Goal: Transaction & Acquisition: Purchase product/service

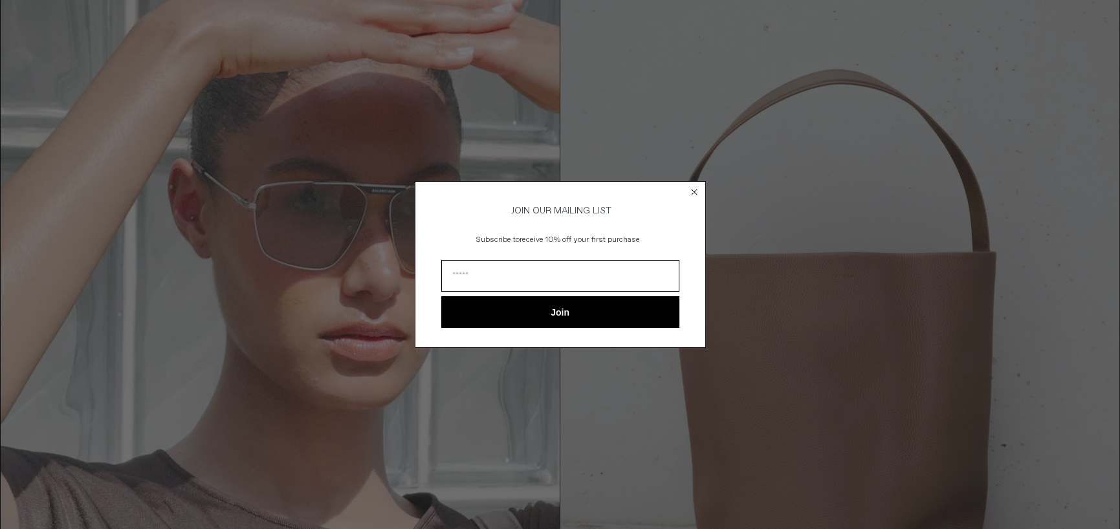
scroll to position [65, 0]
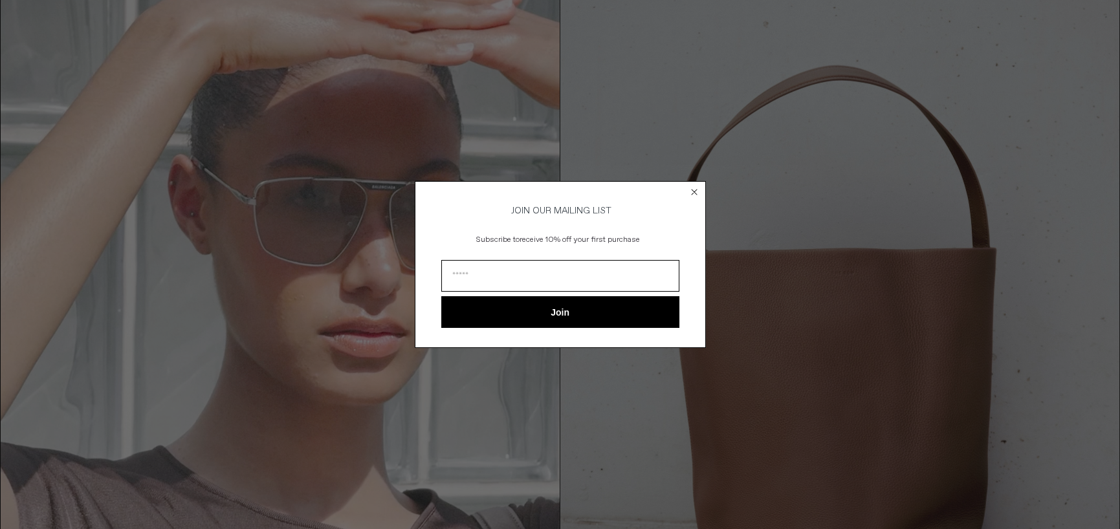
click at [696, 188] on circle "Close dialog" at bounding box center [694, 192] width 12 height 12
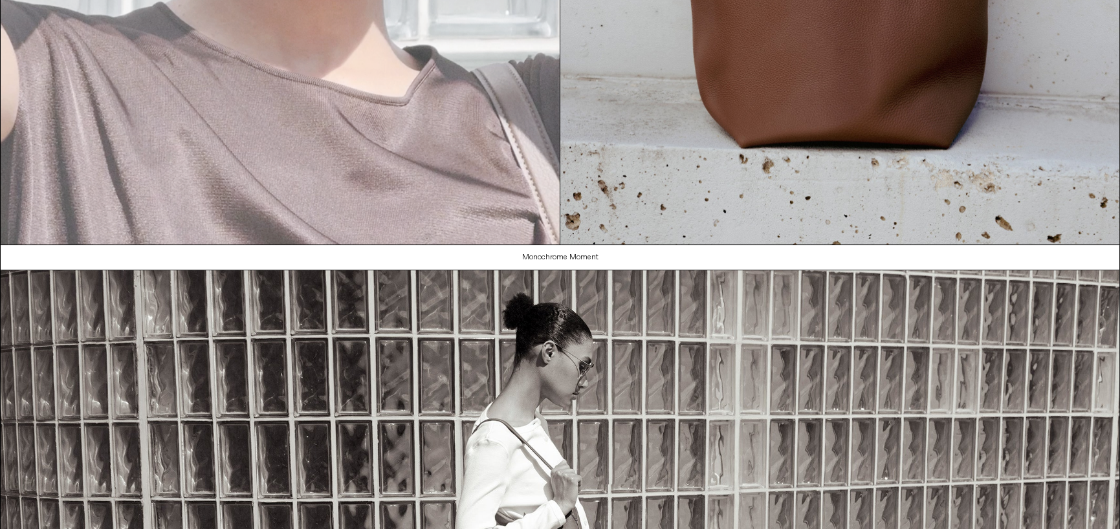
scroll to position [453, 0]
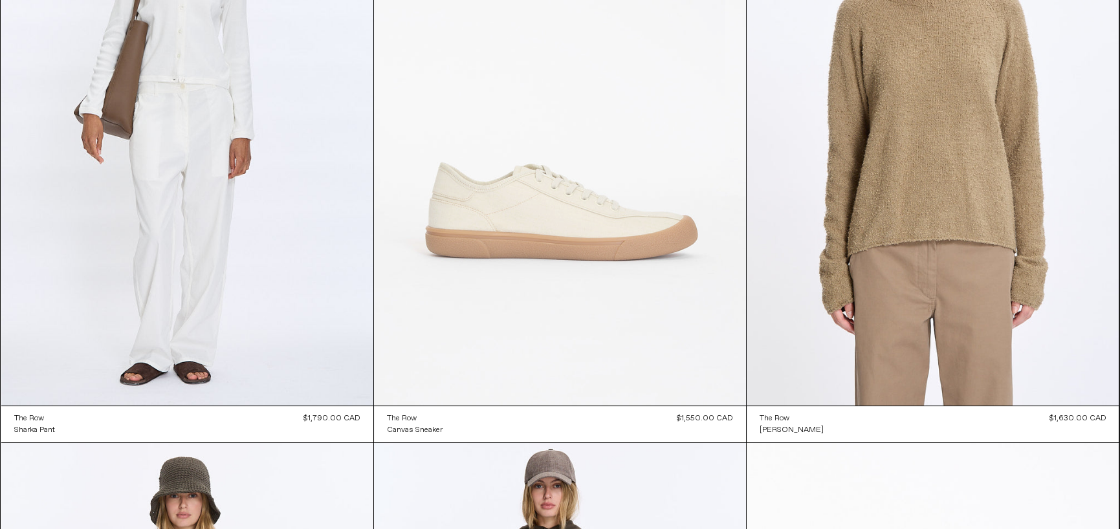
scroll to position [841, 0]
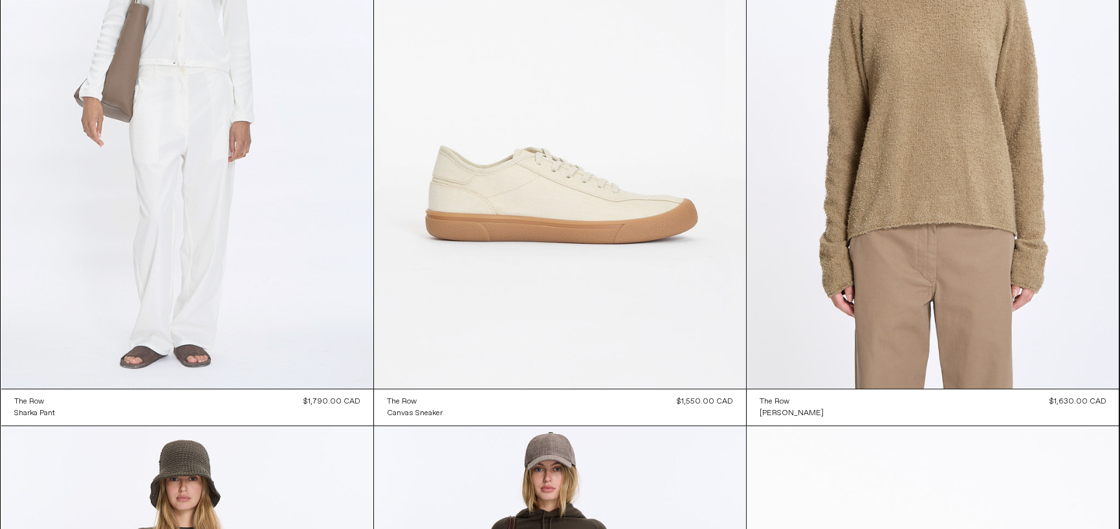
click at [259, 268] on at bounding box center [187, 110] width 372 height 558
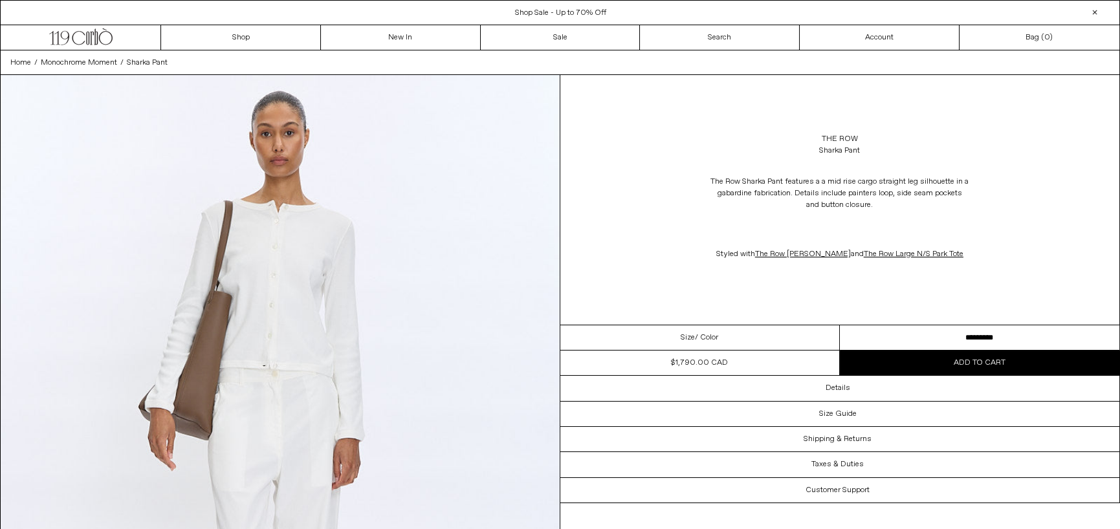
click at [713, 338] on span "/ Color" at bounding box center [706, 338] width 23 height 12
click at [1025, 338] on select "**********" at bounding box center [979, 337] width 279 height 25
click at [1037, 270] on div "The Row Sharka Pant features a a mid rise cargo straight leg silhouette in a ga…" at bounding box center [839, 218] width 559 height 110
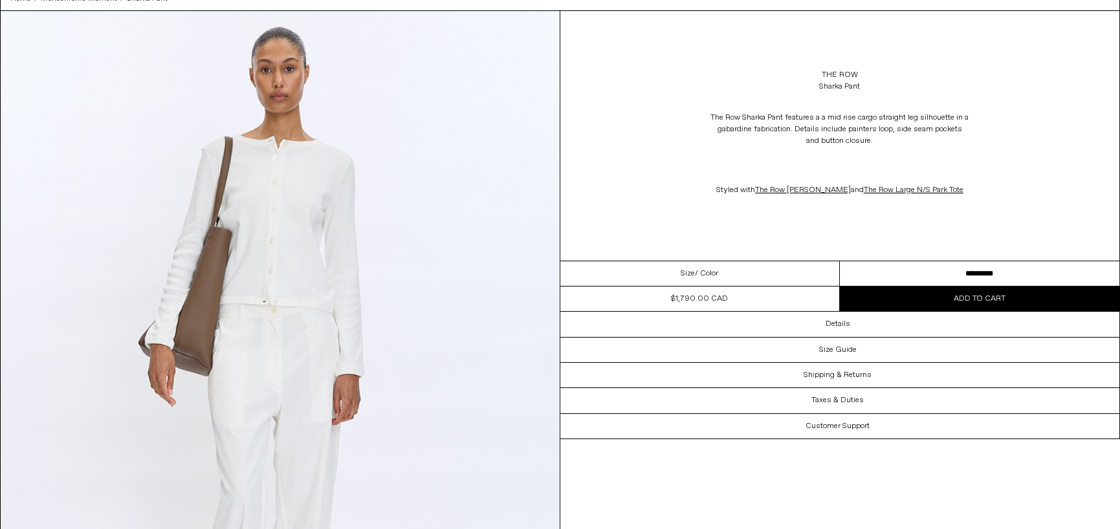
scroll to position [65, 0]
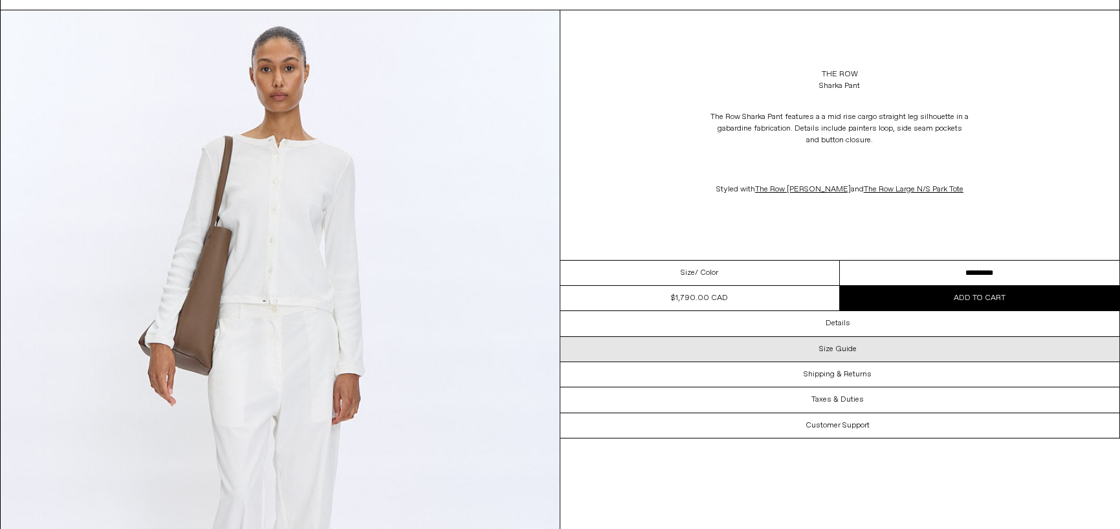
click at [845, 351] on h3 "Size Guide" at bounding box center [838, 349] width 38 height 9
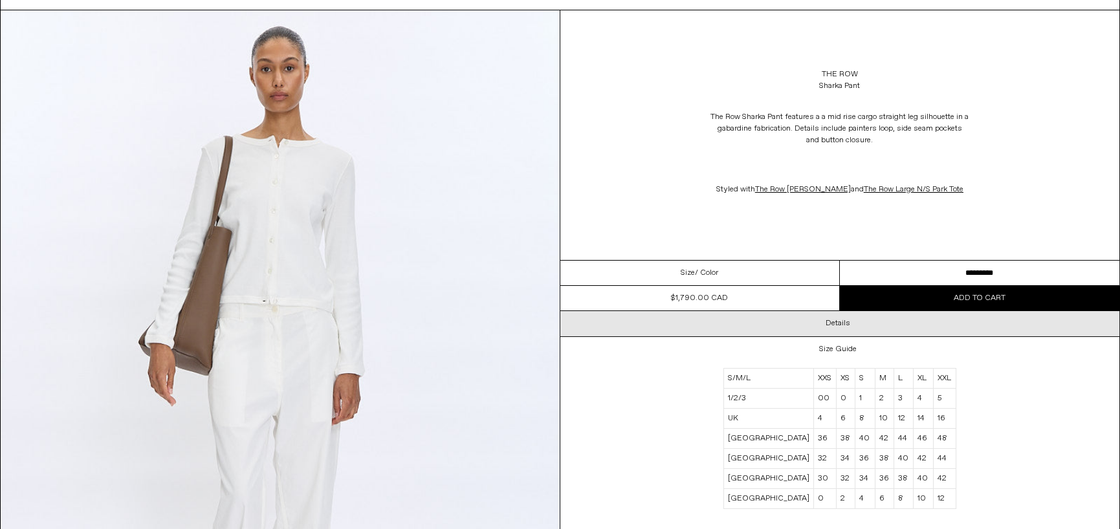
click at [841, 319] on h3 "Details" at bounding box center [837, 323] width 25 height 9
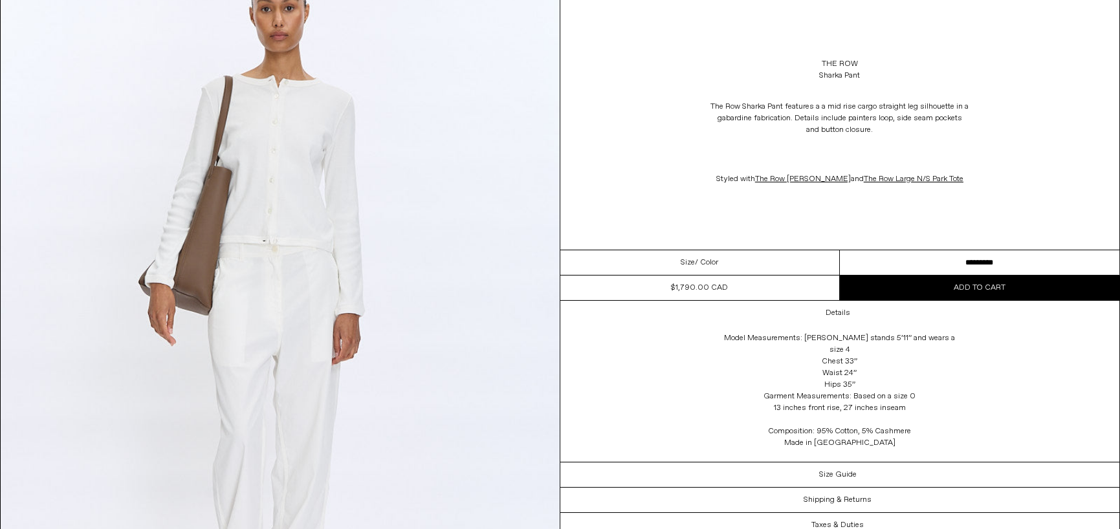
scroll to position [259, 0]
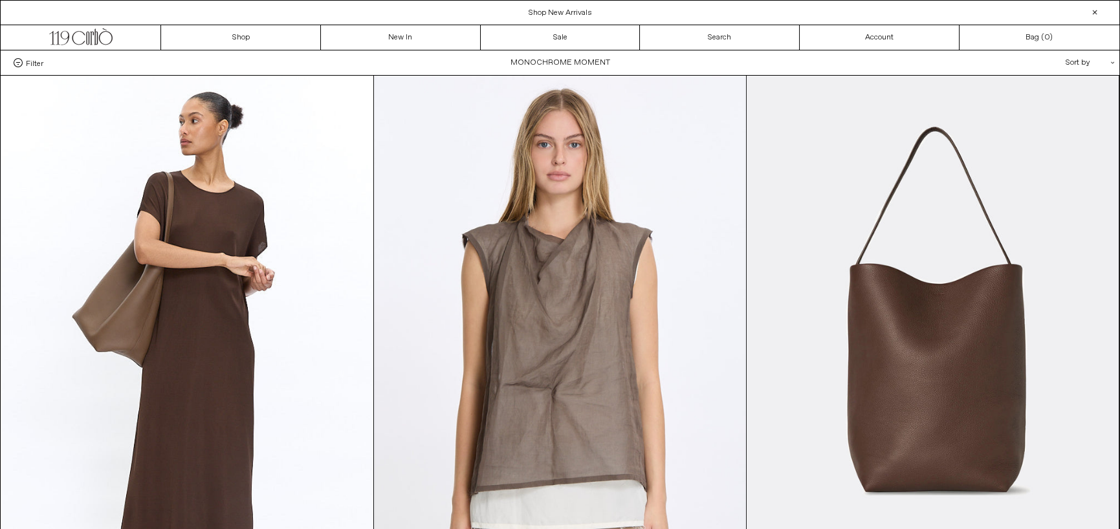
click at [1092, 9] on div at bounding box center [1095, 13] width 16 height 16
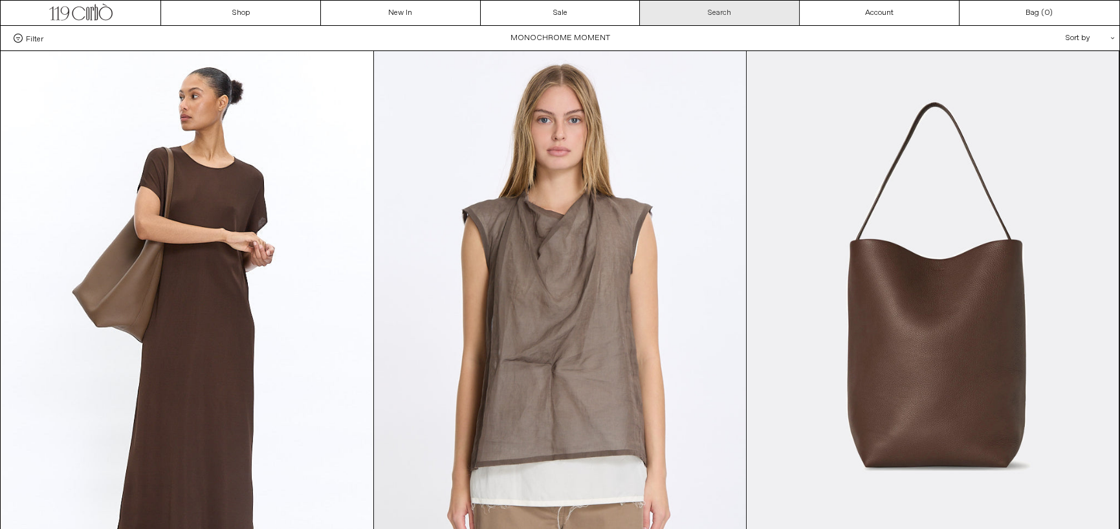
click at [714, 5] on link "Search" at bounding box center [720, 13] width 160 height 25
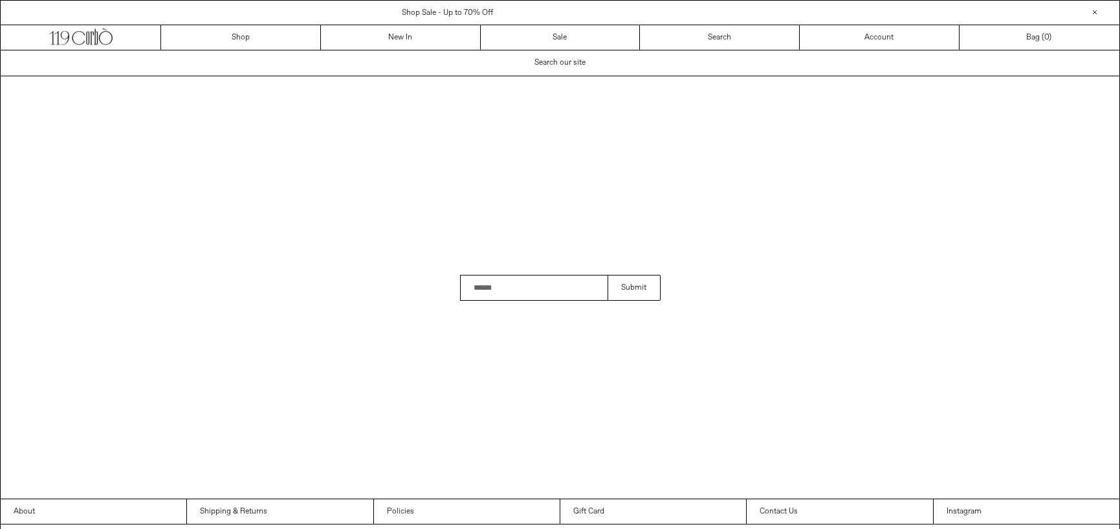
click at [713, 10] on div "Shop Sale - Up to 70% Off" at bounding box center [447, 13] width 893 height 12
click at [485, 290] on input "Search" at bounding box center [534, 288] width 148 height 26
type input "*****"
click at [607, 275] on button "Submit" at bounding box center [633, 288] width 52 height 26
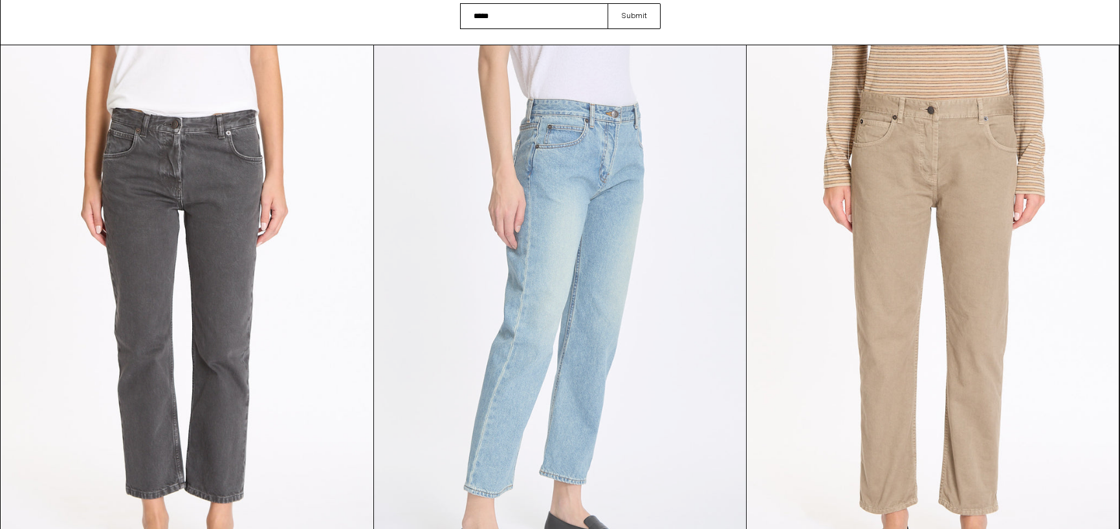
scroll to position [259, 0]
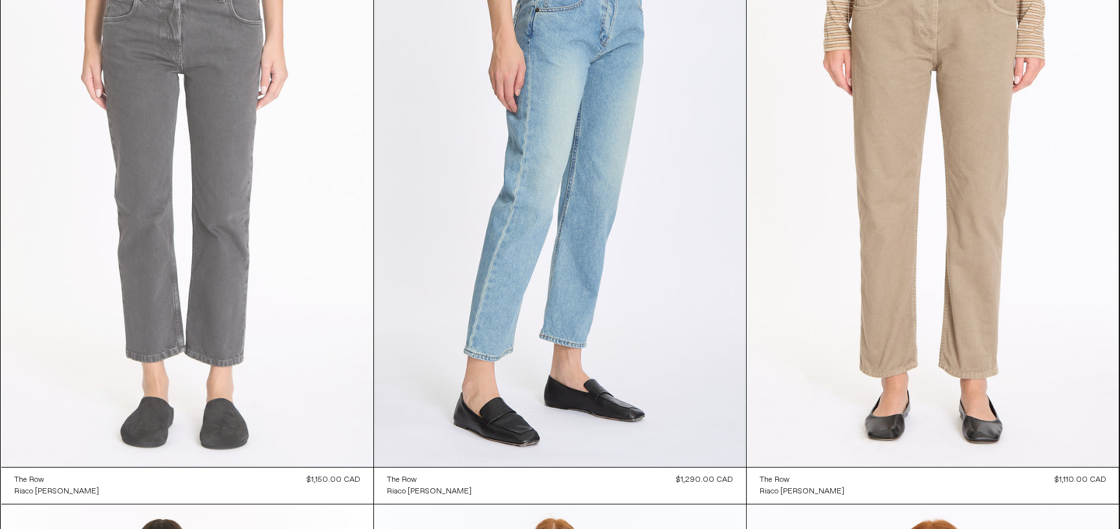
click at [254, 299] on at bounding box center [187, 188] width 372 height 558
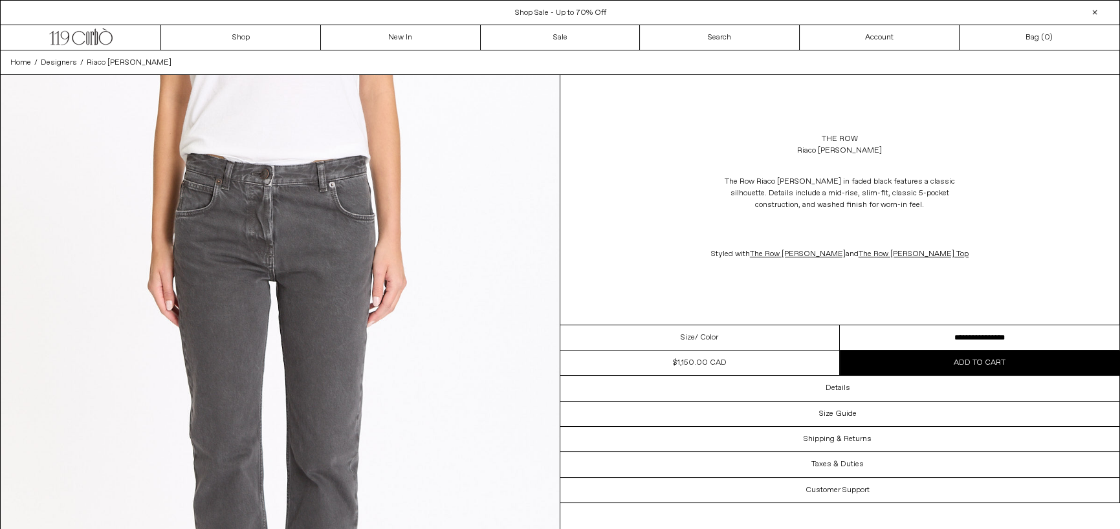
click at [938, 361] on button "Add to cart" at bounding box center [979, 363] width 279 height 25
